Goal: Task Accomplishment & Management: Manage account settings

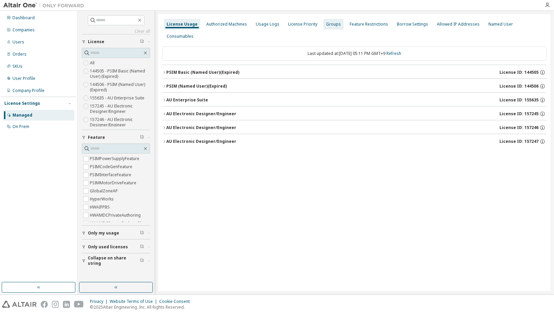
click at [326, 25] on div "Groups" at bounding box center [333, 24] width 15 height 5
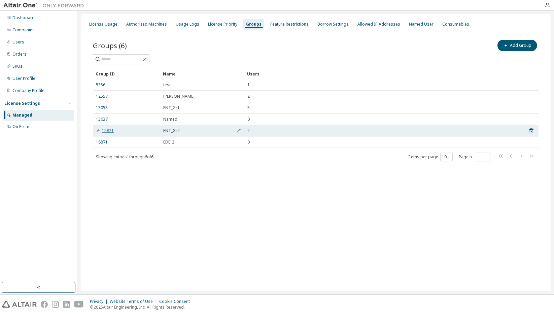
click at [106, 131] on link "15821" at bounding box center [105, 130] width 18 height 5
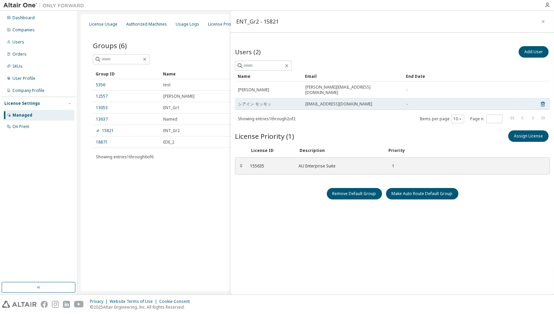
click at [313, 101] on span "[EMAIL_ADDRESS][DOMAIN_NAME]" at bounding box center [338, 103] width 67 height 5
click at [257, 101] on span "シアイン モッモッ" at bounding box center [254, 103] width 33 height 5
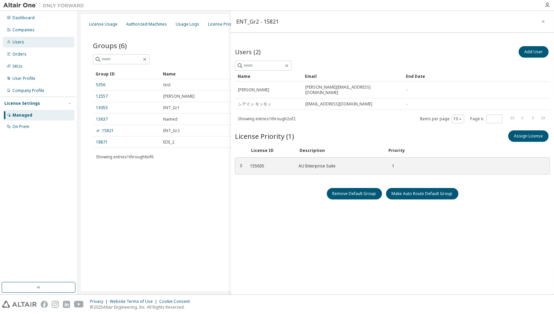
click at [28, 40] on div "Users" at bounding box center [39, 42] width 72 height 11
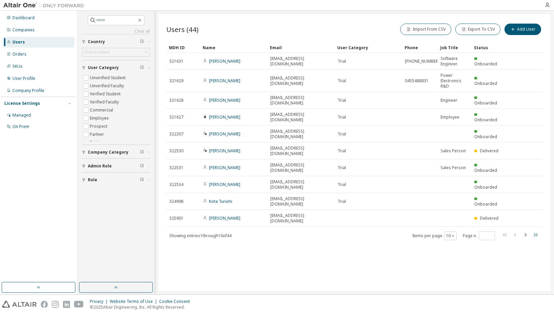
click at [537, 233] on icon "button" at bounding box center [536, 234] width 4 height 3
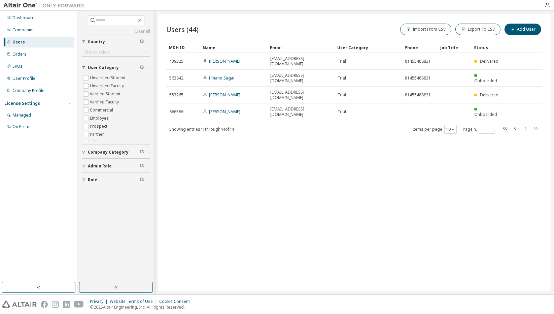
click at [512, 124] on icon "button" at bounding box center [515, 128] width 8 height 8
type input "*"
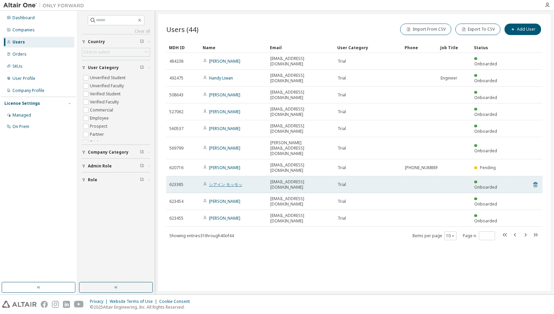
click at [234, 181] on link "シアイン モッモッ" at bounding box center [225, 184] width 33 height 6
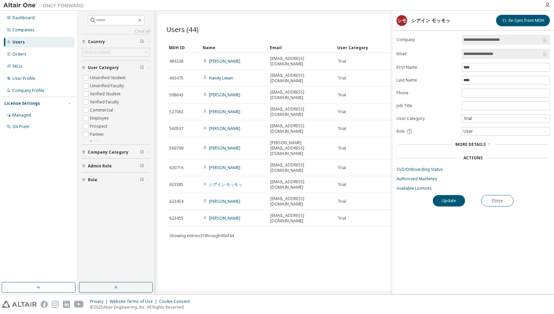
drag, startPoint x: 507, startPoint y: 55, endPoint x: 460, endPoint y: 56, distance: 47.1
click at [460, 56] on form "**********" at bounding box center [473, 113] width 153 height 156
click at [352, 211] on div "Users (44) Import From CSV Export To CSV Add User Clear Load Save Save As Field…" at bounding box center [354, 152] width 392 height 277
click at [297, 213] on div "Users (44) Import From CSV Export To CSV Add User Clear Load Save Save As Field…" at bounding box center [354, 152] width 392 height 277
click at [367, 27] on div "Import From CSV Export To CSV Add User" at bounding box center [448, 29] width 188 height 14
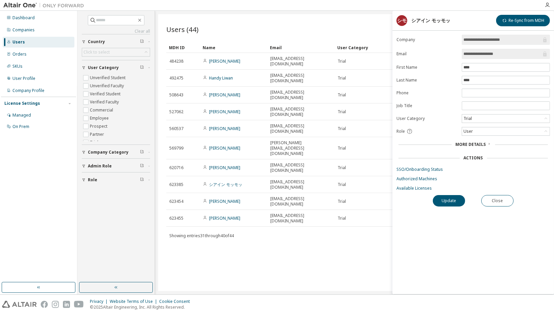
click at [24, 109] on div "License Settings Managed On Prem" at bounding box center [38, 115] width 75 height 36
click at [24, 111] on div "Managed" at bounding box center [39, 115] width 72 height 11
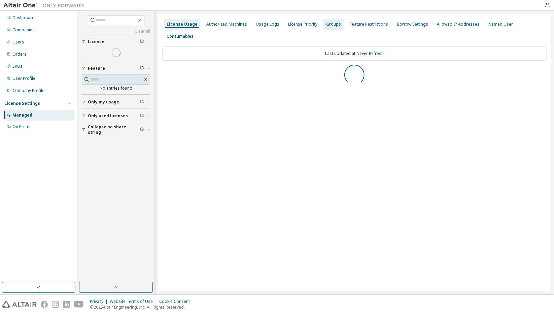
click at [328, 25] on div "Groups" at bounding box center [333, 24] width 15 height 5
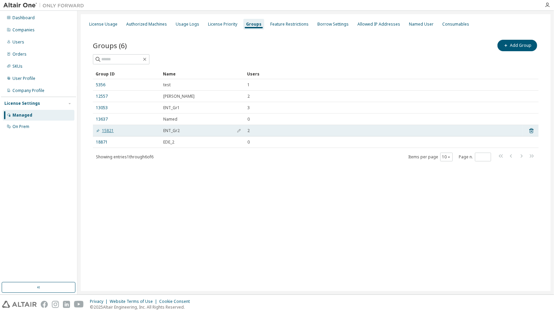
click at [108, 128] on link "15821" at bounding box center [105, 130] width 18 height 5
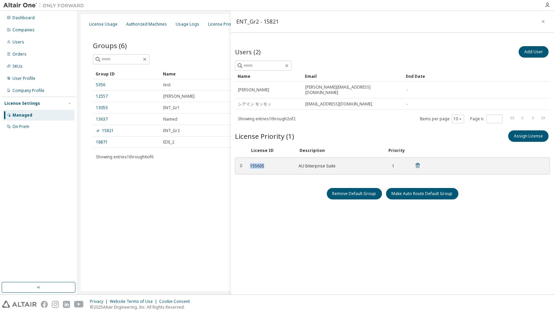
drag, startPoint x: 266, startPoint y: 160, endPoint x: 250, endPoint y: 160, distance: 16.5
click at [250, 163] on div "155635" at bounding box center [270, 165] width 40 height 5
copy div "155635"
click at [266, 188] on div "Remove Default Group Make Auto Route Default Group" at bounding box center [392, 193] width 315 height 11
click at [22, 113] on div "Managed" at bounding box center [22, 114] width 20 height 5
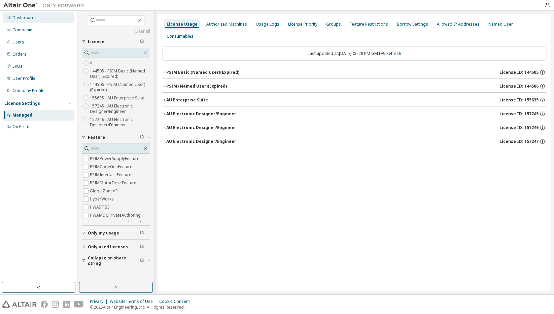
click at [35, 20] on div "Dashboard" at bounding box center [39, 17] width 72 height 11
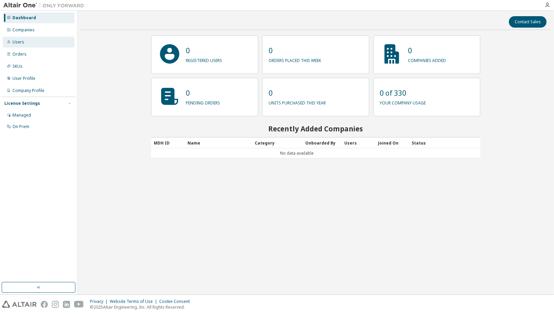
click at [43, 44] on div "Users" at bounding box center [39, 42] width 72 height 11
